Goal: Information Seeking & Learning: Learn about a topic

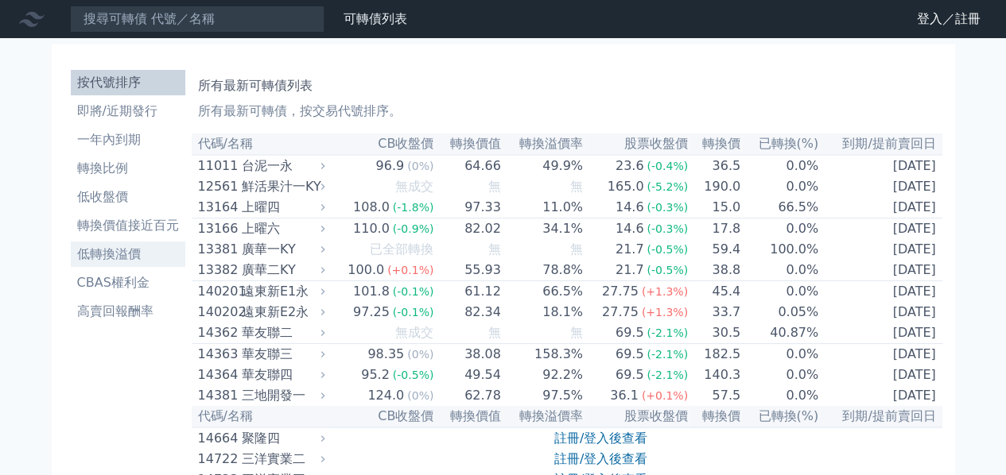
click at [103, 249] on li "低轉換溢價" at bounding box center [128, 254] width 114 height 19
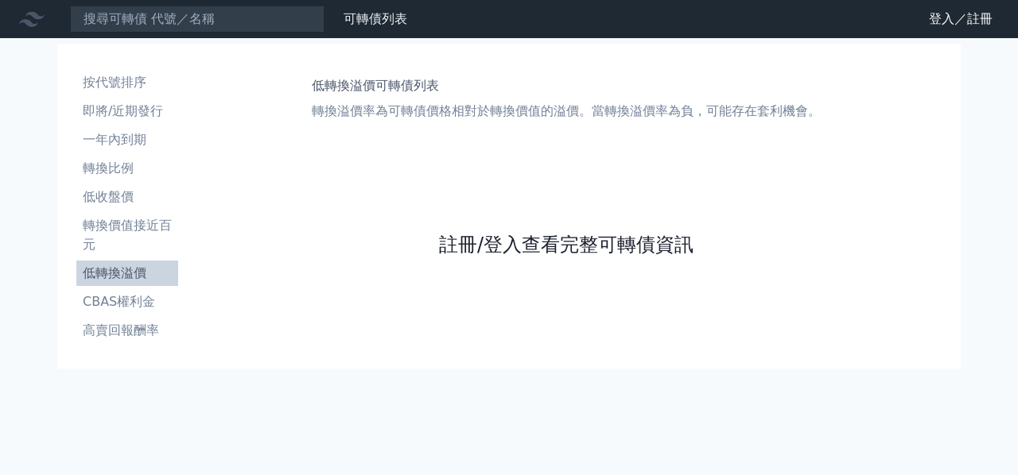
click at [529, 250] on link "註冊/登入查看完整可轉債資訊" at bounding box center [566, 244] width 254 height 25
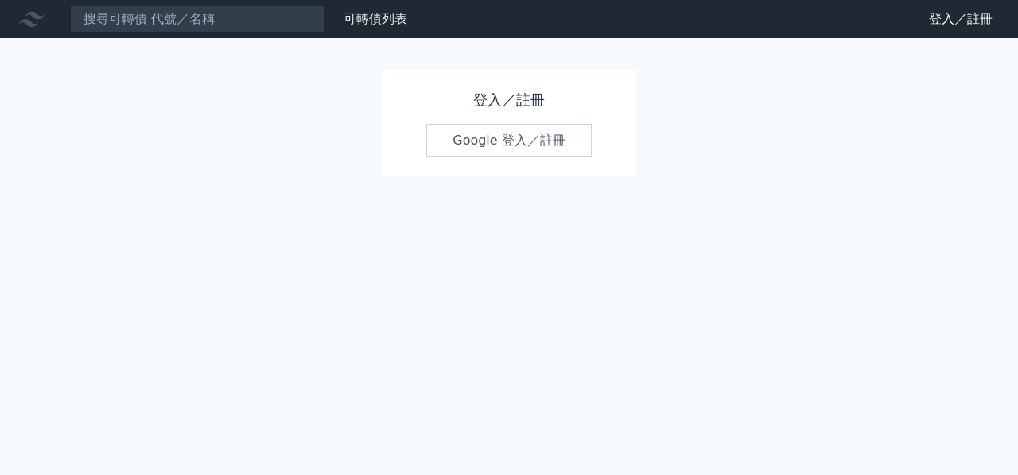
click at [529, 142] on link "Google 登入／註冊" at bounding box center [508, 140] width 165 height 33
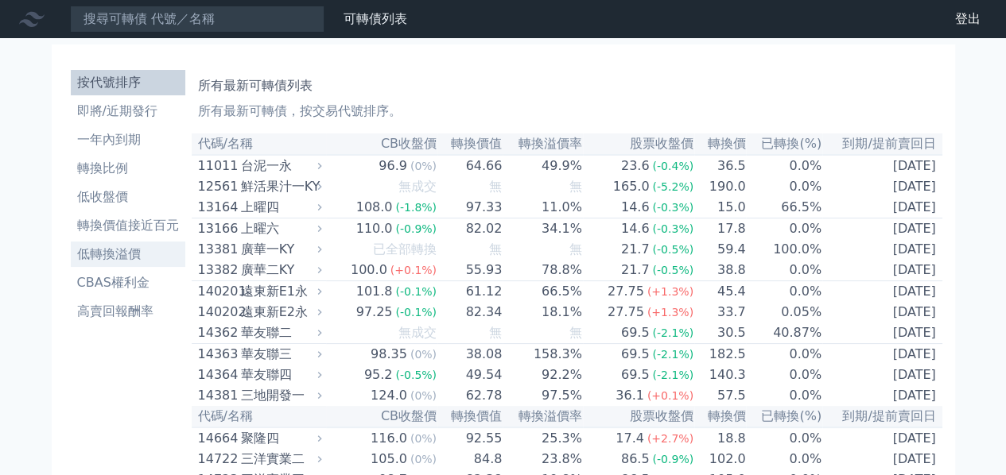
click at [122, 261] on li "低轉換溢價" at bounding box center [128, 254] width 114 height 19
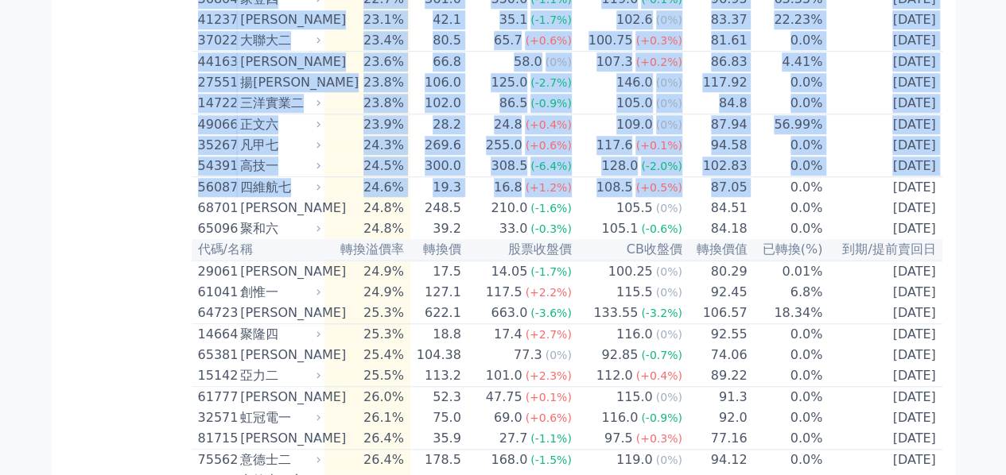
scroll to position [3860, 0]
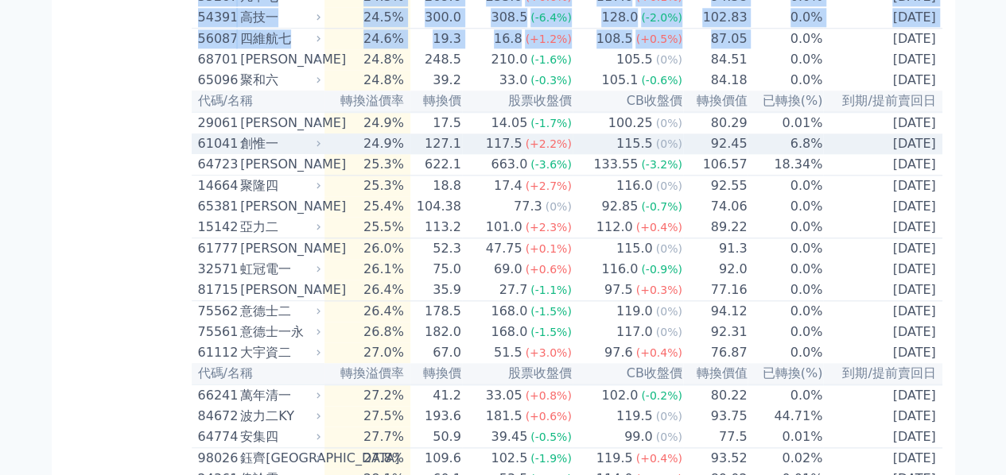
drag, startPoint x: 191, startPoint y: 238, endPoint x: 932, endPoint y: 428, distance: 765.1
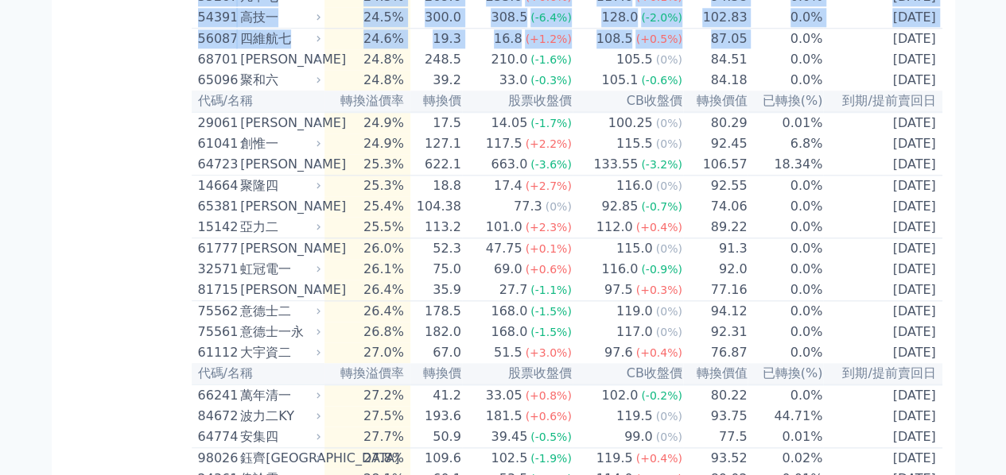
copy table "03187 lorEM -0.5% 58.5 88.5 (+7.3%) 213.8 (+2.3%) 035.0 9.9% 6149-83-29 ipsum d…"
